Goal: Task Accomplishment & Management: Complete application form

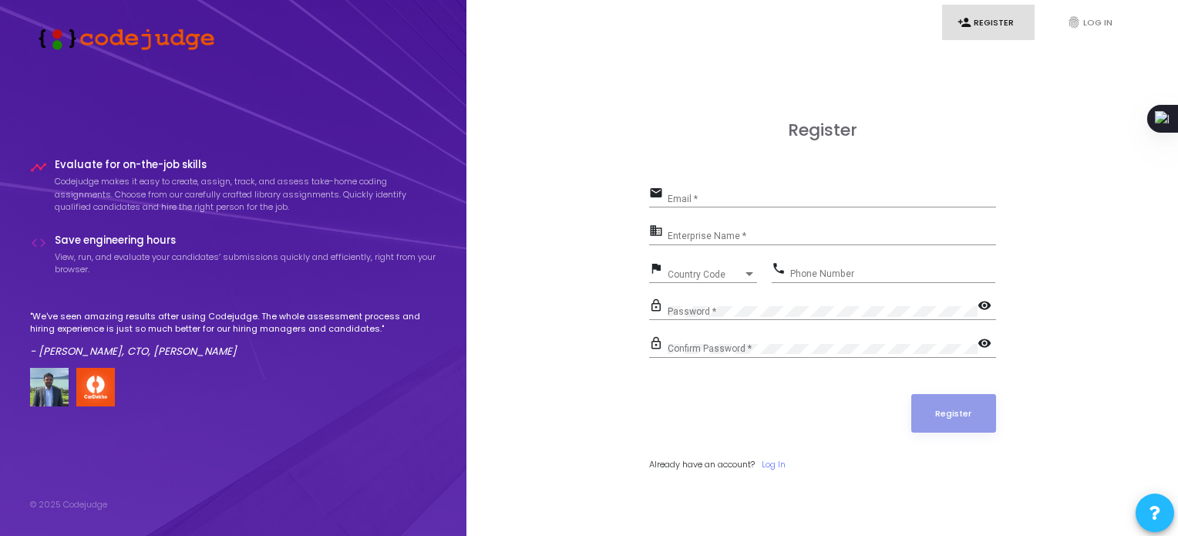
click at [694, 190] on div "Email *" at bounding box center [831, 195] width 328 height 24
click at [701, 193] on div "Email *" at bounding box center [831, 195] width 328 height 24
click at [705, 200] on input "Email *" at bounding box center [831, 198] width 328 height 11
type input "[EMAIL_ADDRESS][DOMAIN_NAME]"
click at [706, 233] on input "Enterprise Name *" at bounding box center [831, 236] width 328 height 11
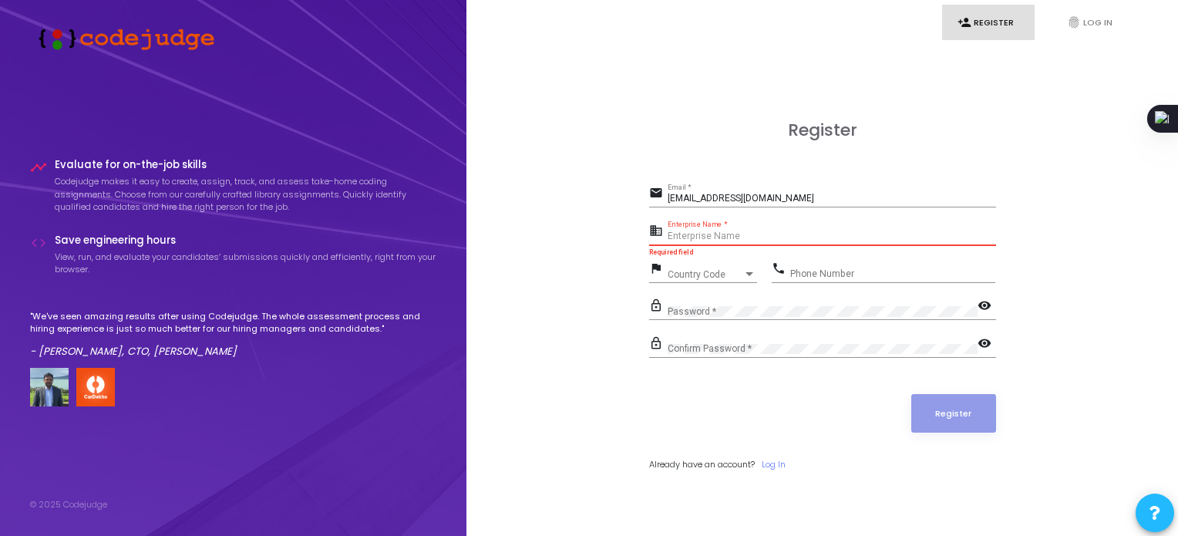
click at [743, 239] on input "Enterprise Name *" at bounding box center [831, 236] width 328 height 11
paste input "Payoneer - WFM."
type input "Payoneer - WFM"
click at [706, 270] on span "Country Code" at bounding box center [694, 274] width 55 height 10
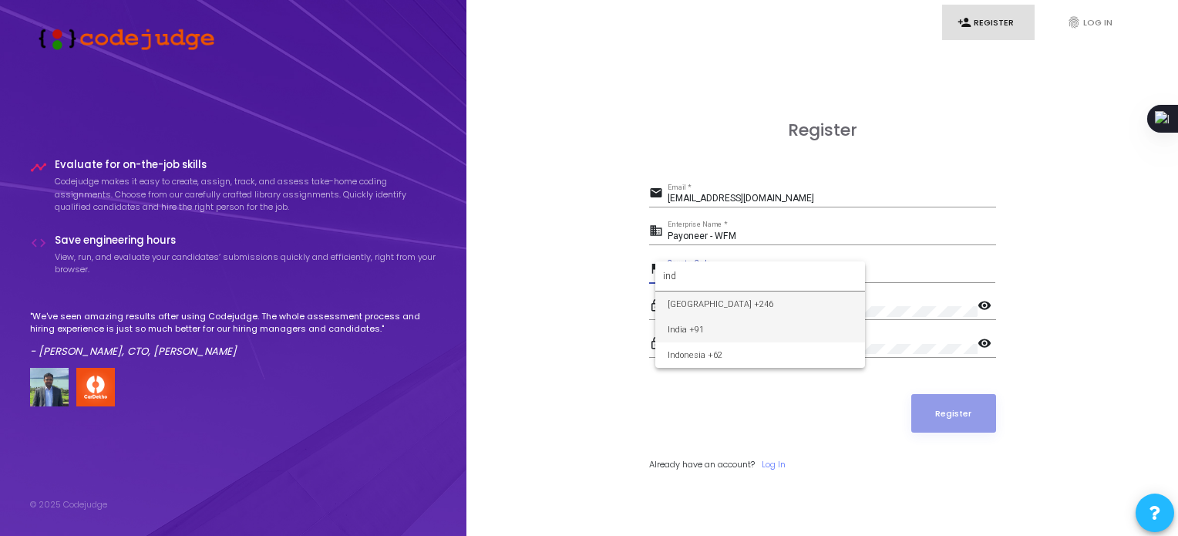
type input "ind"
click at [692, 332] on span "India +91" at bounding box center [759, 329] width 185 height 25
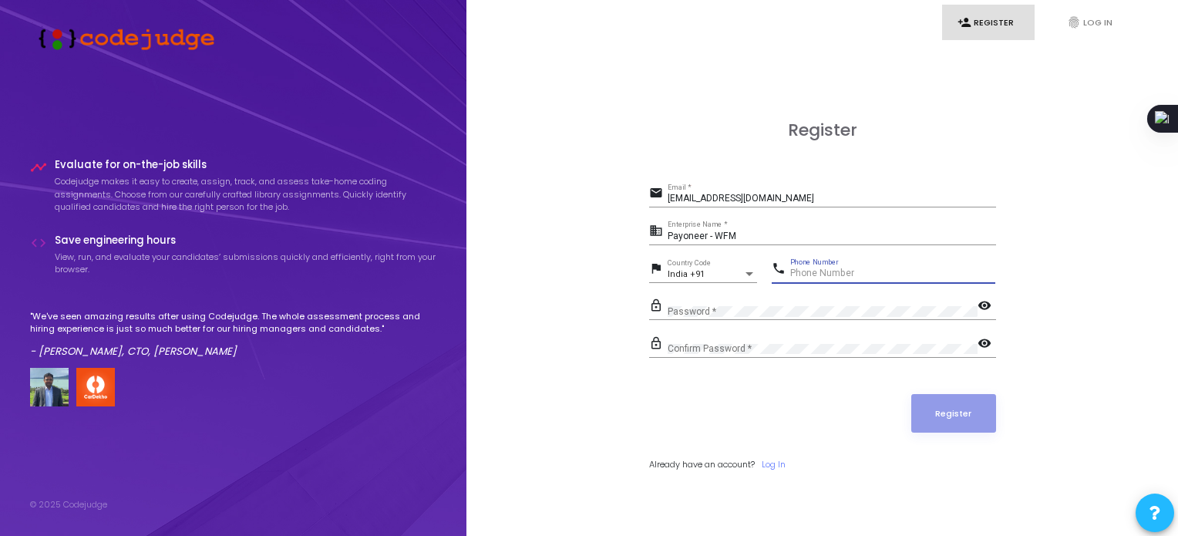
click at [836, 269] on input "Phone Number" at bounding box center [892, 273] width 205 height 11
type input "8878756149"
click at [984, 308] on mat-icon "visibility" at bounding box center [986, 306] width 18 height 18
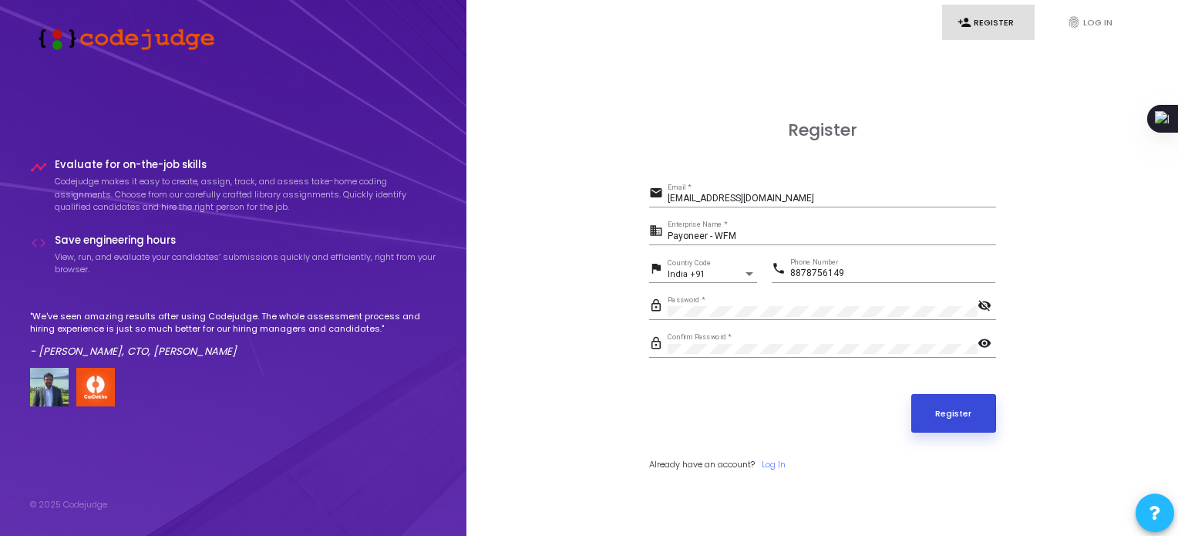
click at [956, 419] on button "Register" at bounding box center [953, 413] width 85 height 39
drag, startPoint x: 804, startPoint y: 197, endPoint x: 516, endPoint y: 202, distance: 288.3
click at [516, 202] on div "Register email [PERSON_NAME][EMAIL_ADDRESS][DOMAIN_NAME] Email * business Payon…" at bounding box center [821, 313] width 677 height 536
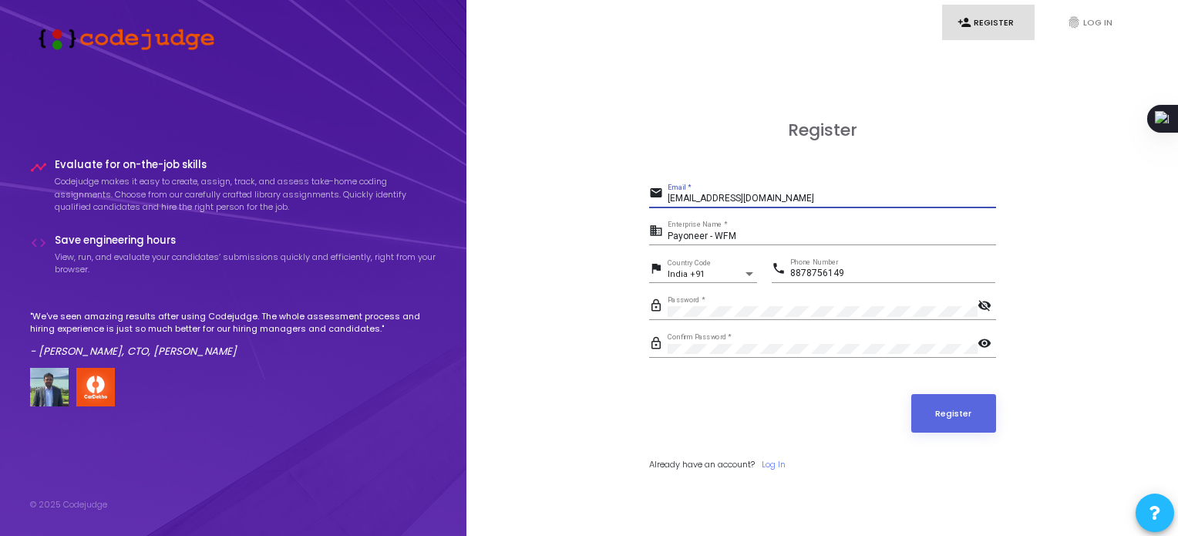
paste input "‎mayankjhare@​[DOMAIN_NAME]"
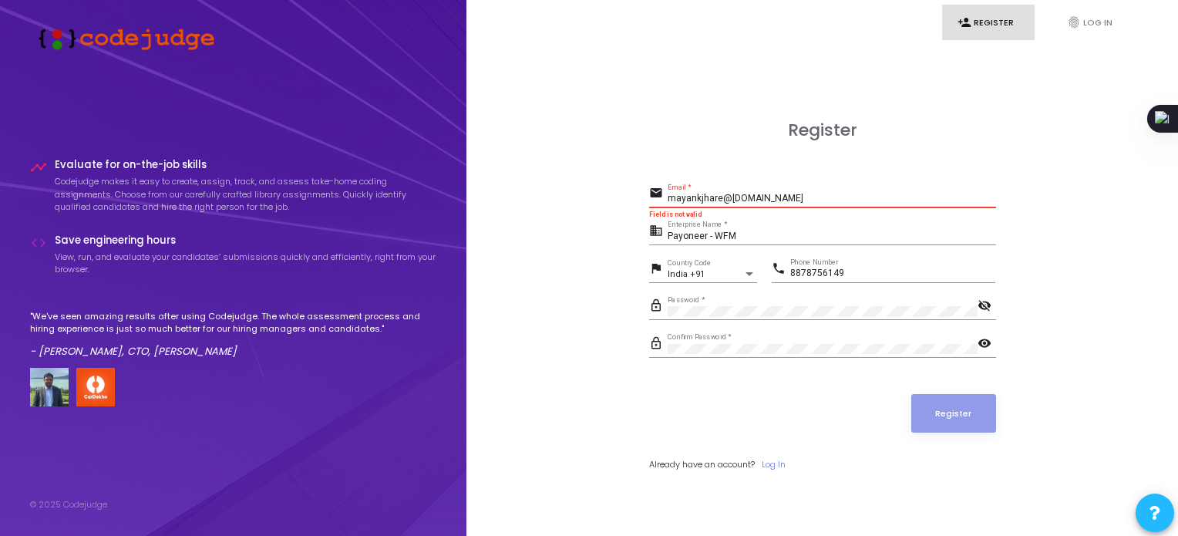
click at [785, 197] on input "‎mayankjhare@​[DOMAIN_NAME]" at bounding box center [831, 198] width 328 height 11
click at [669, 197] on input "‎mayankjhare@​[DOMAIN_NAME]" at bounding box center [831, 198] width 328 height 11
click at [794, 189] on div "‎mayankjhare@​[DOMAIN_NAME] Email *" at bounding box center [831, 195] width 328 height 24
drag, startPoint x: 783, startPoint y: 192, endPoint x: 514, endPoint y: 188, distance: 269.0
click at [514, 188] on div "Register email ‎mayankjhare@​[DOMAIN_NAME] Email * Field is not valid business …" at bounding box center [821, 313] width 677 height 536
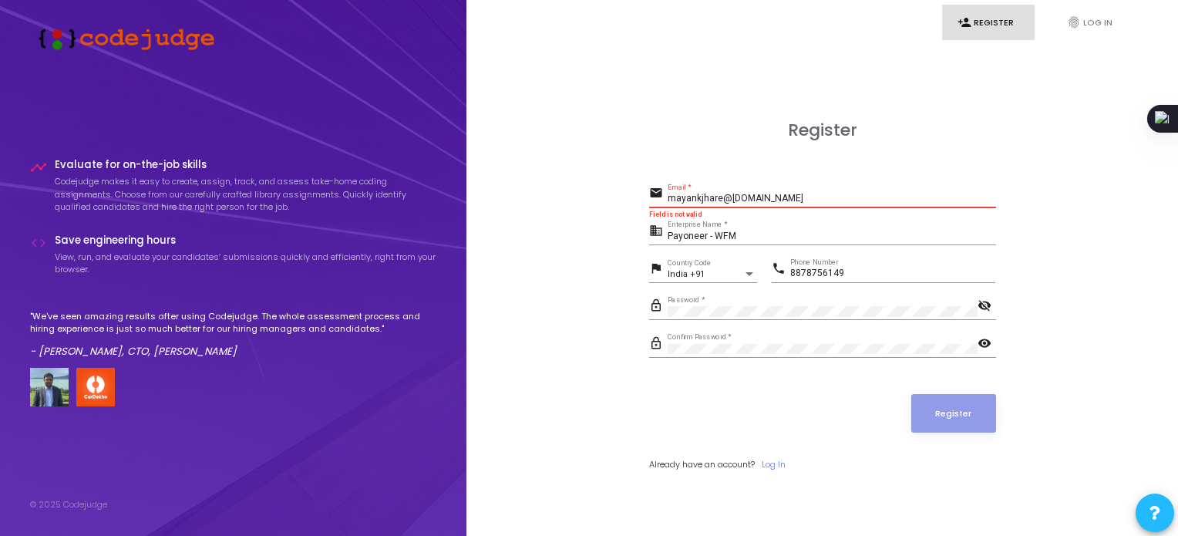
drag, startPoint x: 776, startPoint y: 202, endPoint x: 620, endPoint y: 222, distance: 157.7
click at [620, 222] on div "Register email ‎mayankjhare@​[DOMAIN_NAME] Email * Field is not valid business …" at bounding box center [821, 313] width 677 height 536
type input "[EMAIL_ADDRESS][DOMAIN_NAME]"
